Goal: Information Seeking & Learning: Learn about a topic

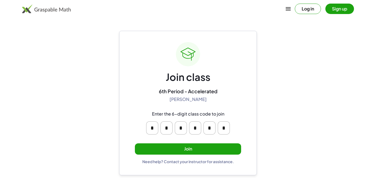
click at [188, 149] on button "Join" at bounding box center [188, 148] width 106 height 11
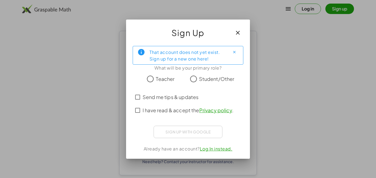
click at [203, 82] on span "Student/Other" at bounding box center [216, 78] width 35 height 7
click at [161, 99] on span "Send me tips & updates" at bounding box center [170, 96] width 56 height 7
click at [163, 110] on span "I have read & accept the Privacy policy ." at bounding box center [187, 109] width 91 height 7
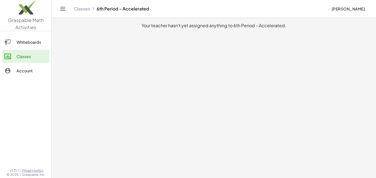
click at [27, 43] on div "Whiteboards" at bounding box center [31, 42] width 31 height 7
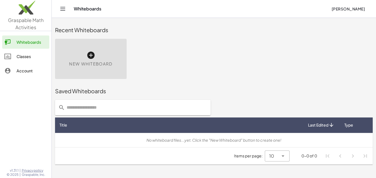
click at [25, 65] on link "Account" at bounding box center [25, 70] width 47 height 13
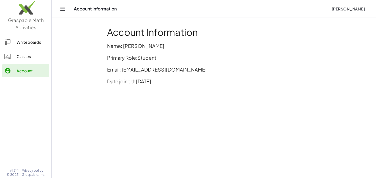
click at [36, 44] on div "Whiteboards" at bounding box center [31, 42] width 31 height 7
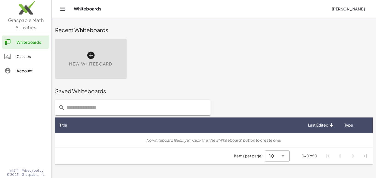
click at [65, 4] on div "Whiteboards Arjun Rajkumar" at bounding box center [213, 9] width 311 height 18
click at [64, 7] on icon "Toggle navigation" at bounding box center [62, 8] width 7 height 7
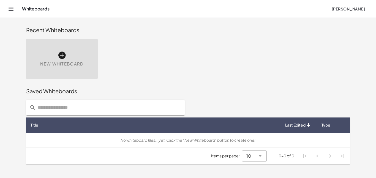
click at [10, 8] on icon "Toggle navigation" at bounding box center [11, 8] width 7 height 7
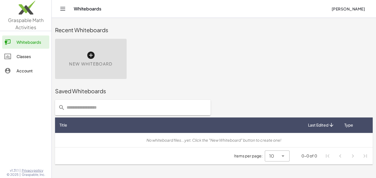
click at [167, 53] on div "New Whiteboard" at bounding box center [214, 58] width 324 height 47
click at [5, 55] on icon at bounding box center [7, 56] width 7 height 7
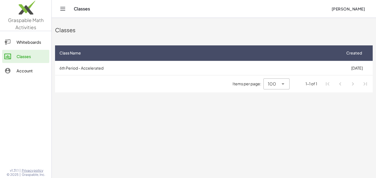
click at [17, 73] on div "Account" at bounding box center [31, 70] width 31 height 7
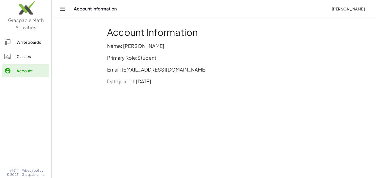
click at [28, 40] on div "Whiteboards" at bounding box center [31, 42] width 31 height 7
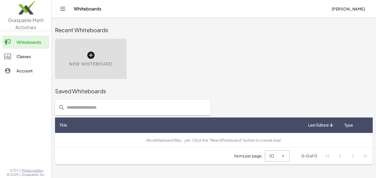
click at [19, 56] on div "Classes" at bounding box center [31, 56] width 31 height 7
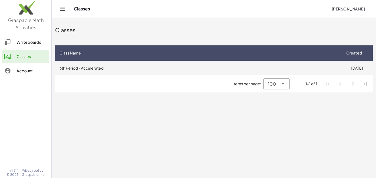
click at [240, 69] on td "6th Period - Accelerated" at bounding box center [198, 68] width 286 height 14
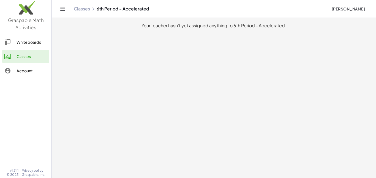
click at [24, 56] on div "Classes" at bounding box center [31, 56] width 31 height 7
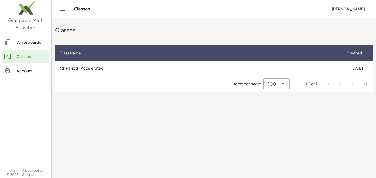
click at [23, 62] on link "Classes" at bounding box center [25, 56] width 47 height 13
click at [24, 64] on link "Account" at bounding box center [25, 70] width 47 height 13
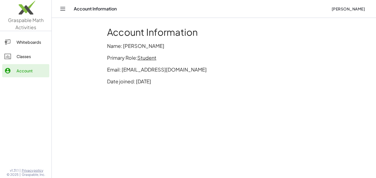
click at [29, 52] on link "Classes" at bounding box center [25, 56] width 47 height 13
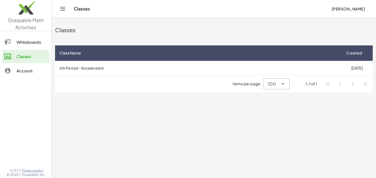
click at [280, 86] on icon at bounding box center [282, 84] width 7 height 7
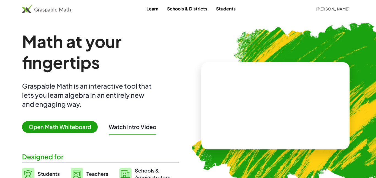
click at [267, 108] on video at bounding box center [275, 105] width 82 height 41
click at [287, 103] on div at bounding box center [276, 100] width 48 height 20
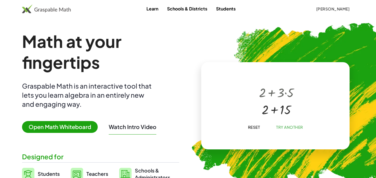
click at [277, 114] on div at bounding box center [276, 108] width 40 height 17
click at [277, 112] on div at bounding box center [275, 111] width 25 height 10
click at [285, 126] on span "Try Another" at bounding box center [289, 127] width 27 height 5
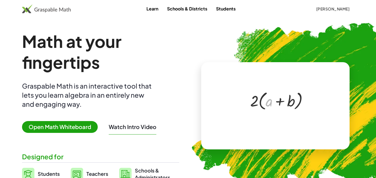
drag, startPoint x: 269, startPoint y: 103, endPoint x: 215, endPoint y: 118, distance: 56.0
click at [215, 118] on div "+ a · ( + b ) · 2 · ( + a + b ) ×" at bounding box center [275, 105] width 148 height 87
click at [286, 100] on div at bounding box center [276, 100] width 58 height 23
click at [291, 103] on div at bounding box center [276, 100] width 58 height 23
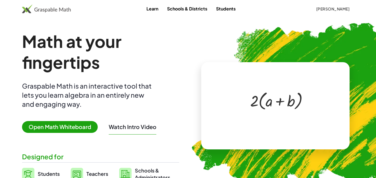
click at [291, 103] on div at bounding box center [276, 100] width 58 height 23
drag, startPoint x: 255, startPoint y: 102, endPoint x: 272, endPoint y: 102, distance: 16.8
click at [272, 102] on div at bounding box center [276, 100] width 58 height 23
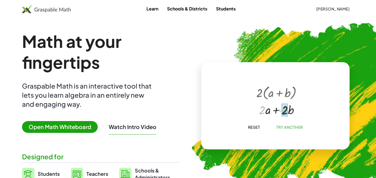
drag, startPoint x: 263, startPoint y: 110, endPoint x: 286, endPoint y: 110, distance: 23.6
click at [285, 110] on div at bounding box center [276, 109] width 50 height 20
drag, startPoint x: 296, startPoint y: 109, endPoint x: 280, endPoint y: 110, distance: 15.4
click at [280, 110] on div at bounding box center [276, 109] width 50 height 20
drag, startPoint x: 264, startPoint y: 109, endPoint x: 253, endPoint y: 109, distance: 11.0
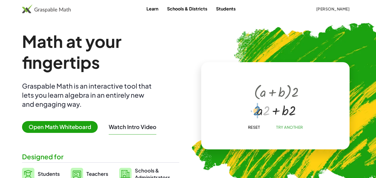
click at [253, 109] on div at bounding box center [276, 110] width 50 height 18
